Goal: Navigation & Orientation: Find specific page/section

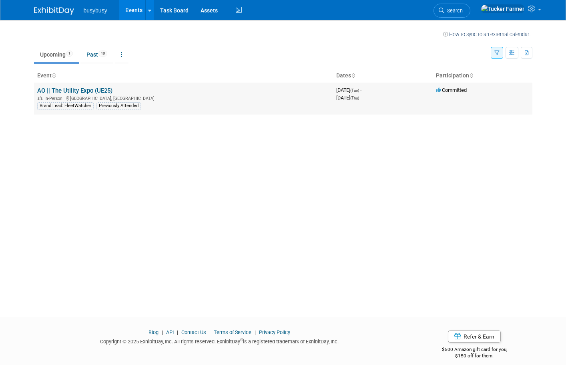
click at [88, 87] on link "AO || The Utility Expo (UE25)" at bounding box center [74, 90] width 75 height 7
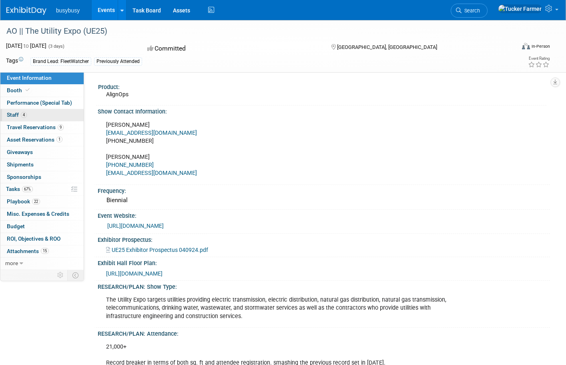
click at [56, 114] on link "4 Staff 4" at bounding box center [41, 115] width 83 height 12
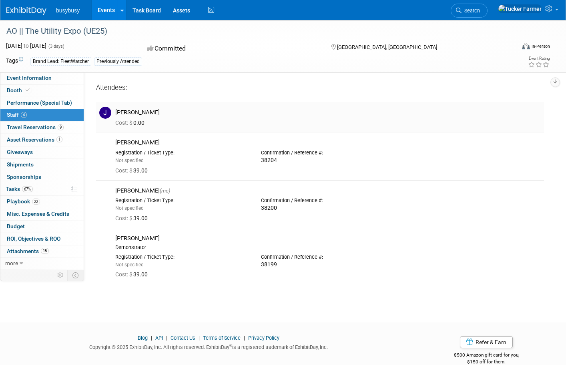
scroll to position [14, 0]
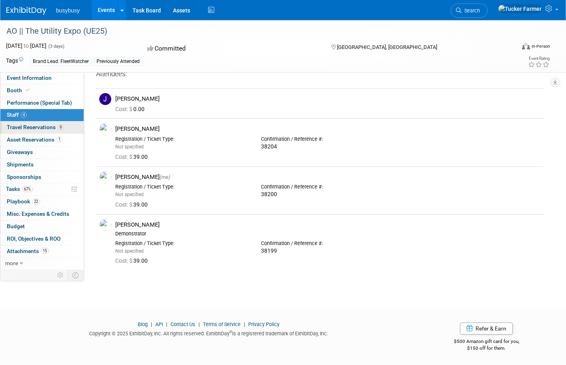
click at [54, 125] on span "Travel Reservations 9" at bounding box center [35, 127] width 57 height 6
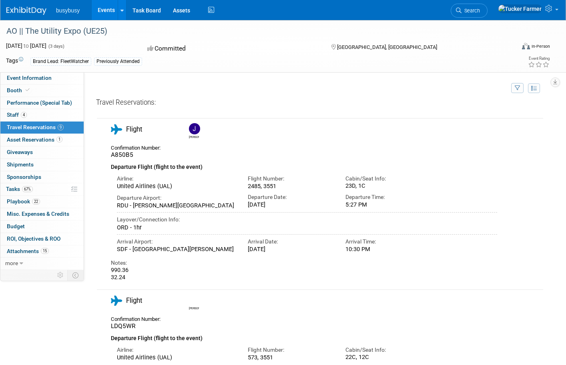
scroll to position [0, 0]
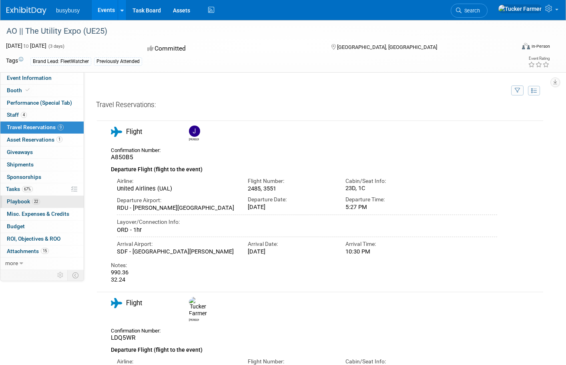
click at [48, 206] on link "22 Playbook 22" at bounding box center [41, 202] width 83 height 12
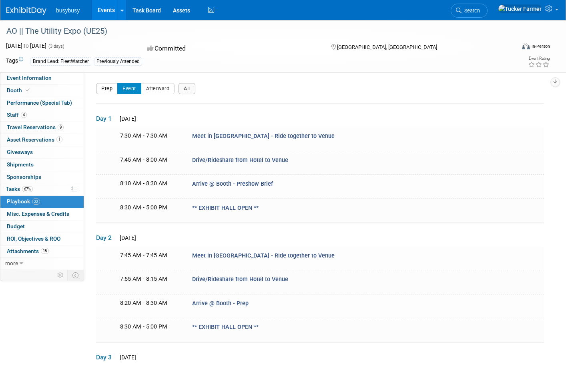
click at [115, 89] on button "Prep" at bounding box center [107, 88] width 22 height 11
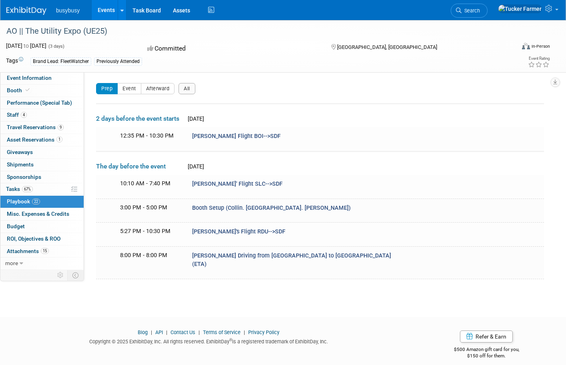
scroll to position [8, 0]
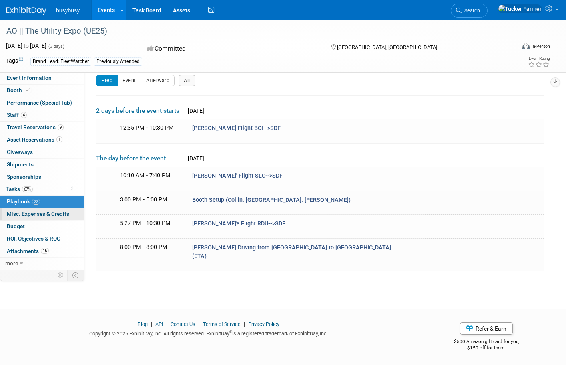
click at [62, 215] on span "Misc. Expenses & Credits 0" at bounding box center [38, 213] width 62 height 6
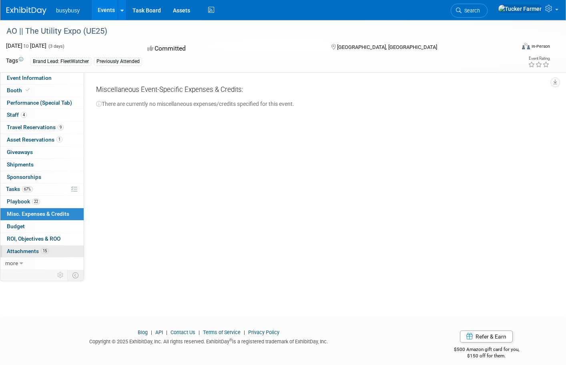
click at [61, 254] on link "15 Attachments 15" at bounding box center [41, 251] width 83 height 12
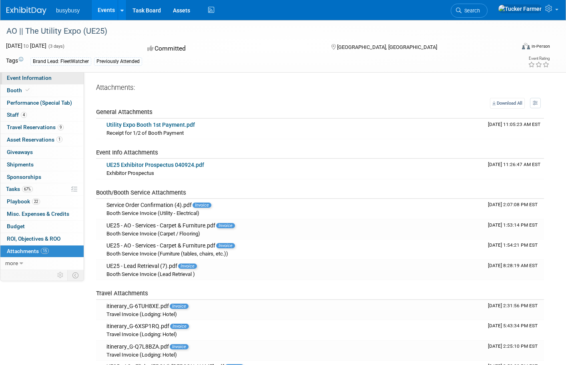
click at [42, 81] on span "Event Information" at bounding box center [29, 78] width 45 height 6
